Goal: Task Accomplishment & Management: Manage account settings

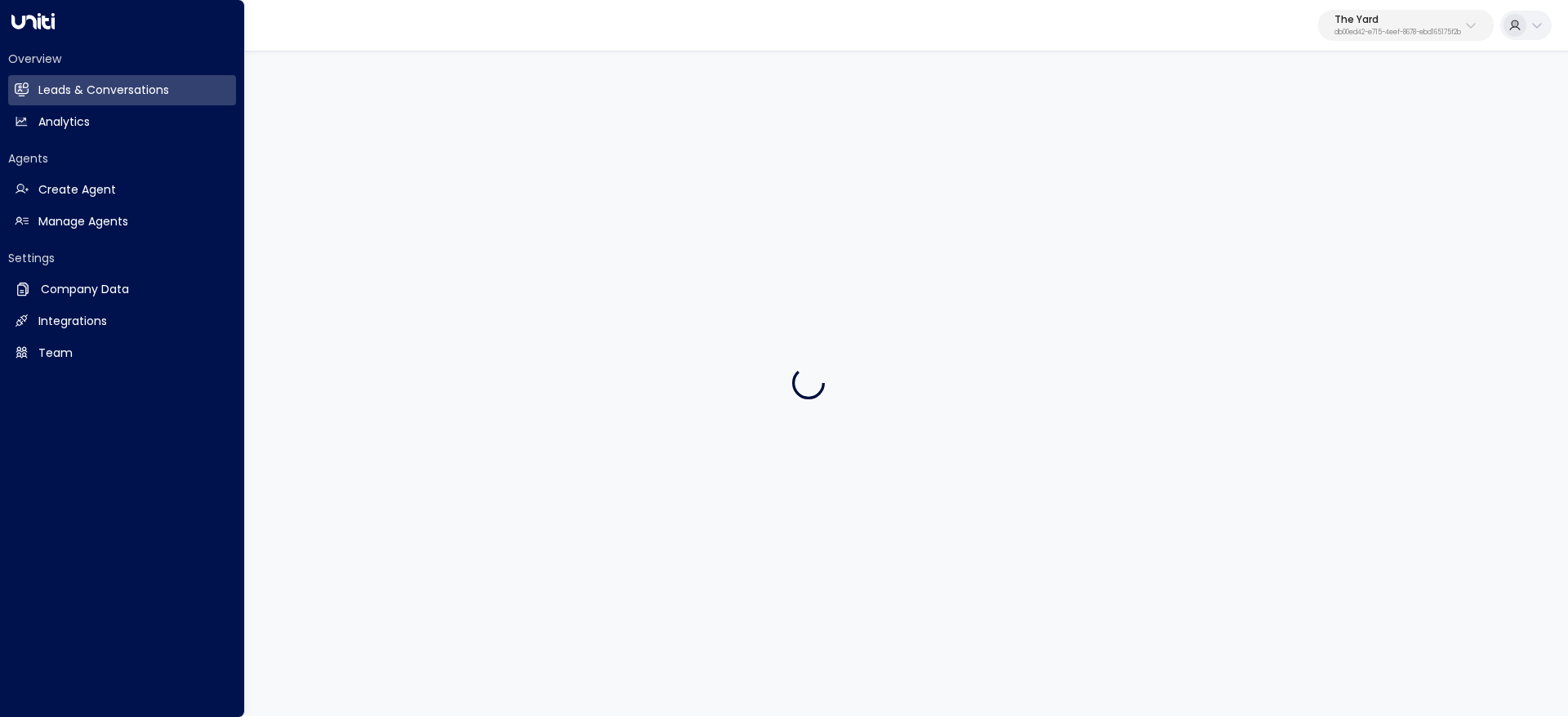
click at [30, 215] on link "Manage Agents Manage Agents" at bounding box center [121, 221] width 228 height 30
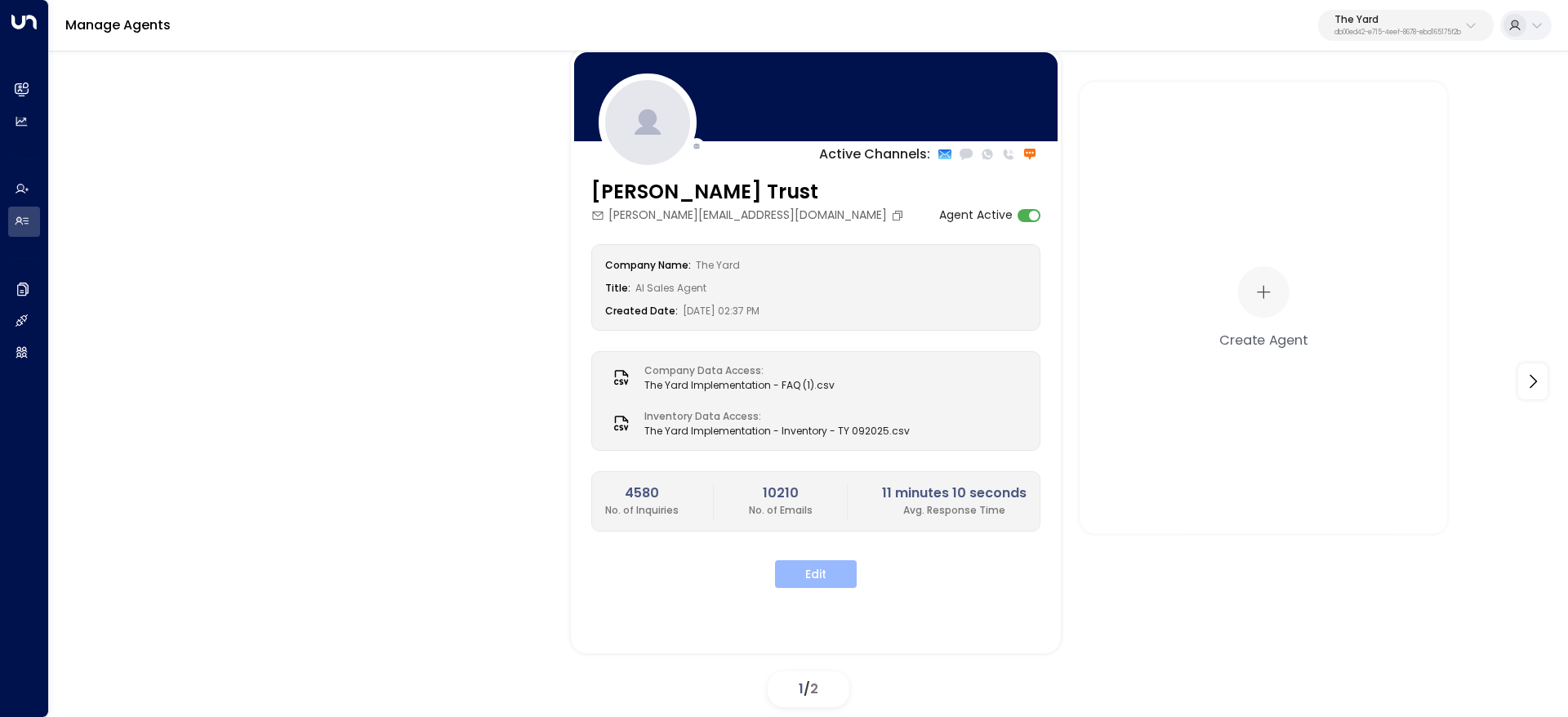
click at [805, 586] on button "Edit" at bounding box center [816, 573] width 82 height 28
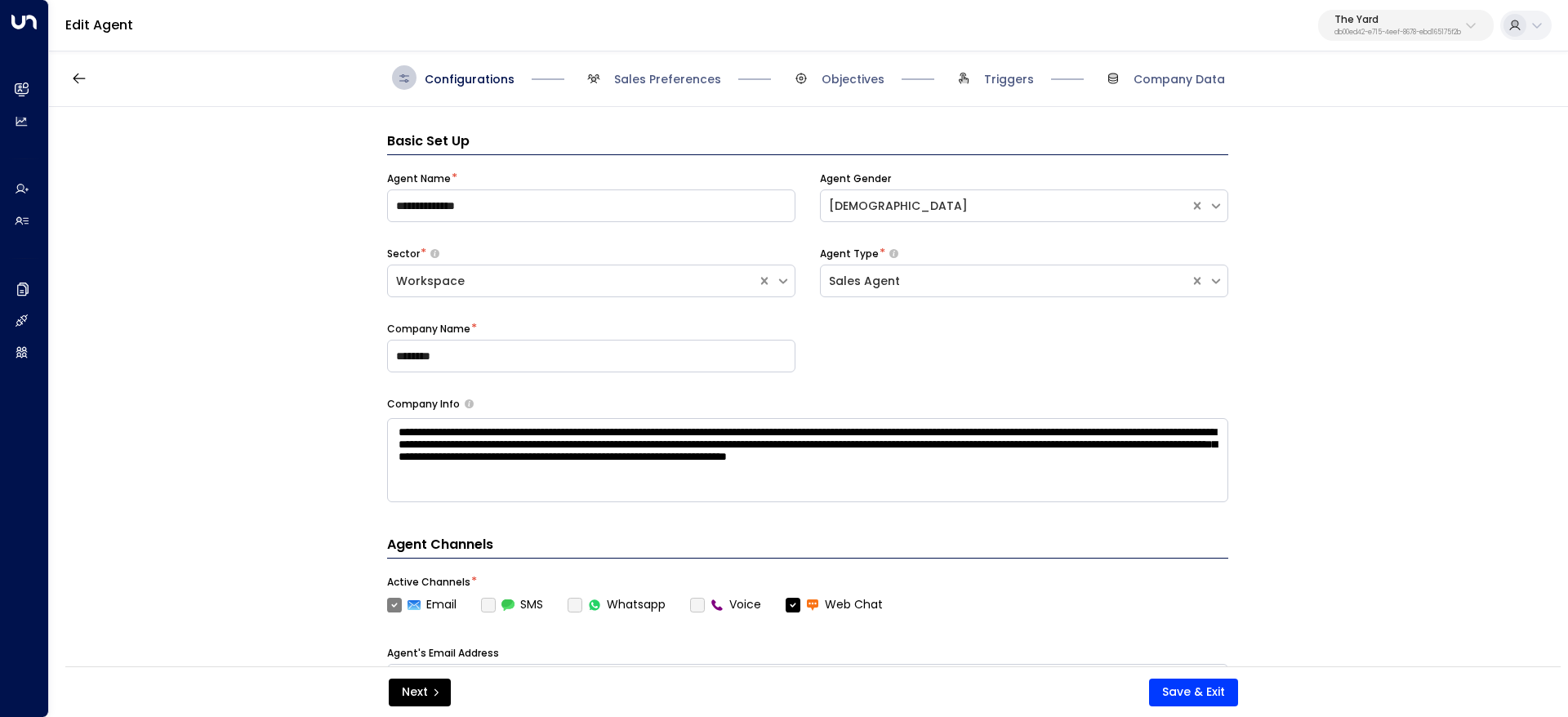
scroll to position [24, 0]
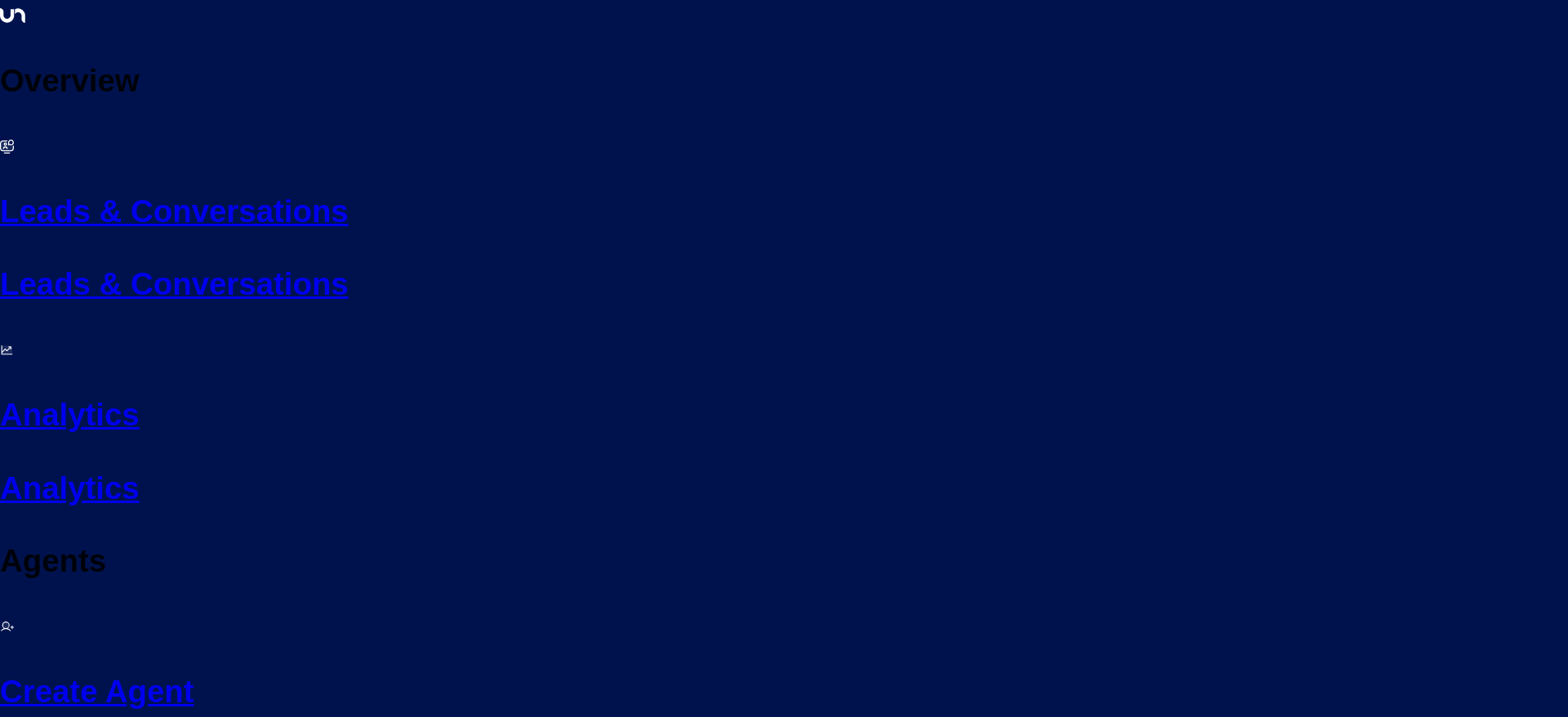
scroll to position [2506, 0]
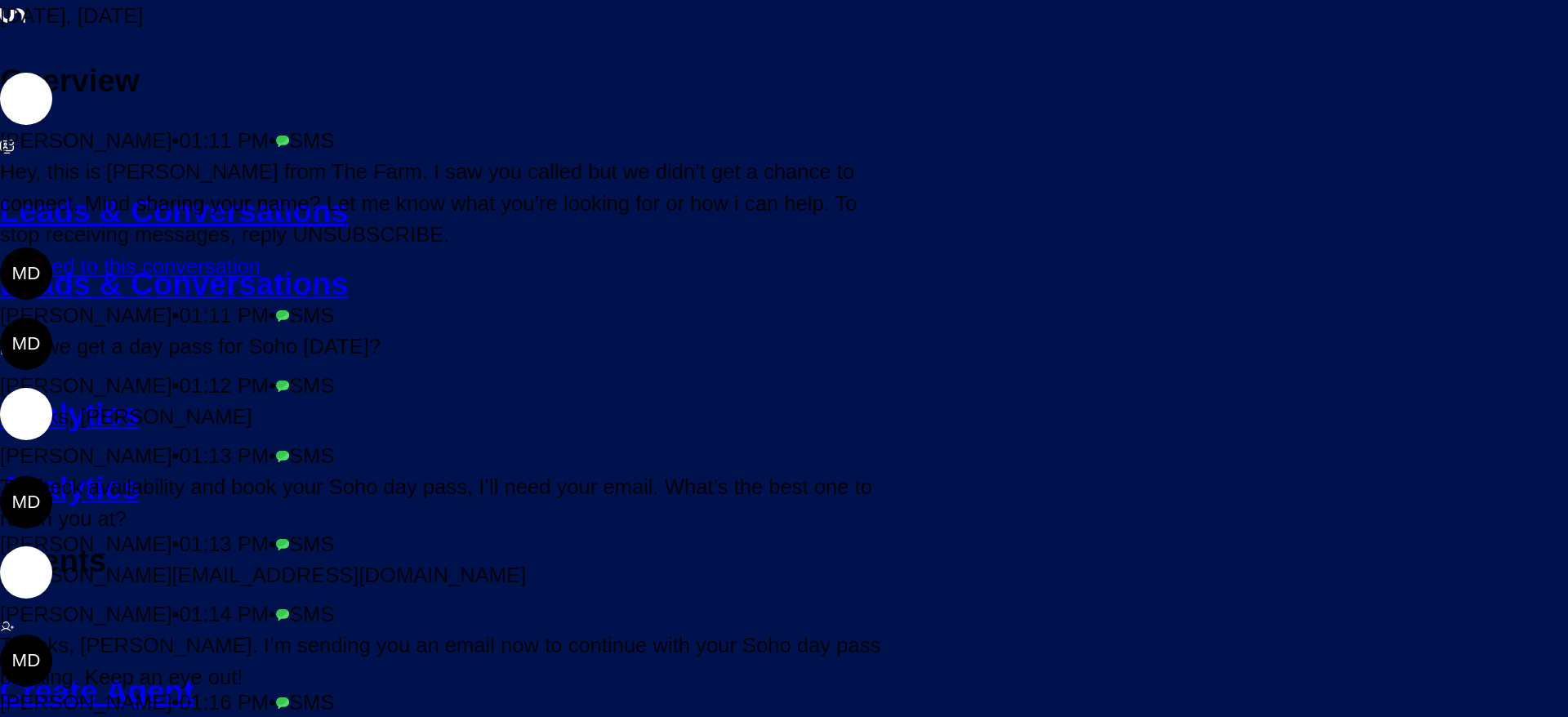
scroll to position [514, 0]
